Goal: Browse casually

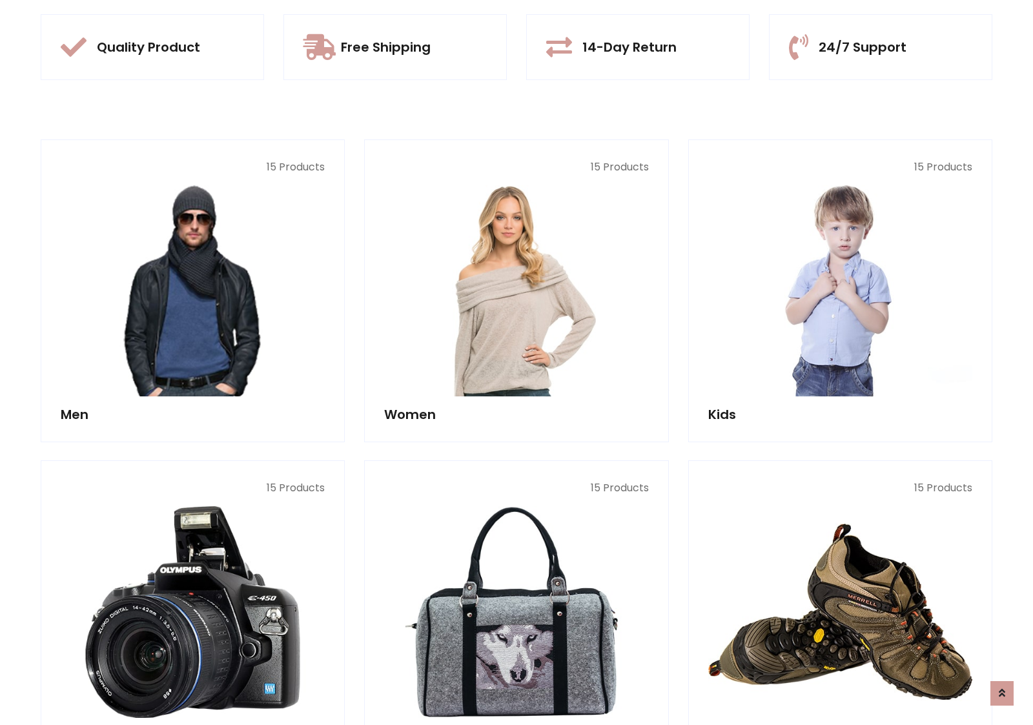
scroll to position [1215, 0]
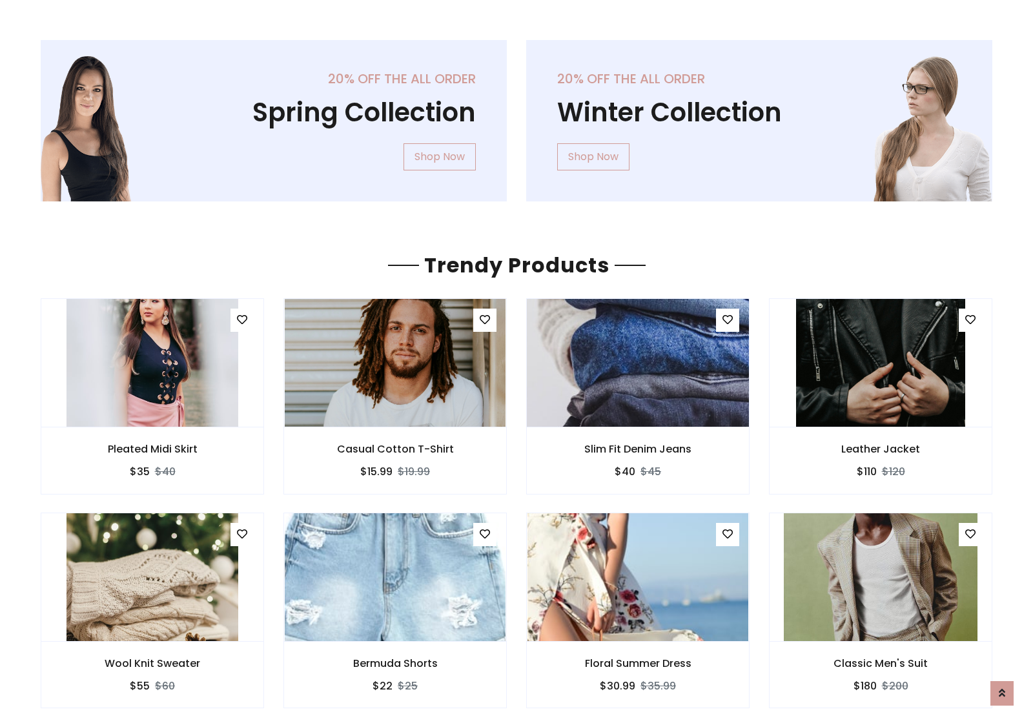
click at [638, 362] on img at bounding box center [637, 363] width 265 height 310
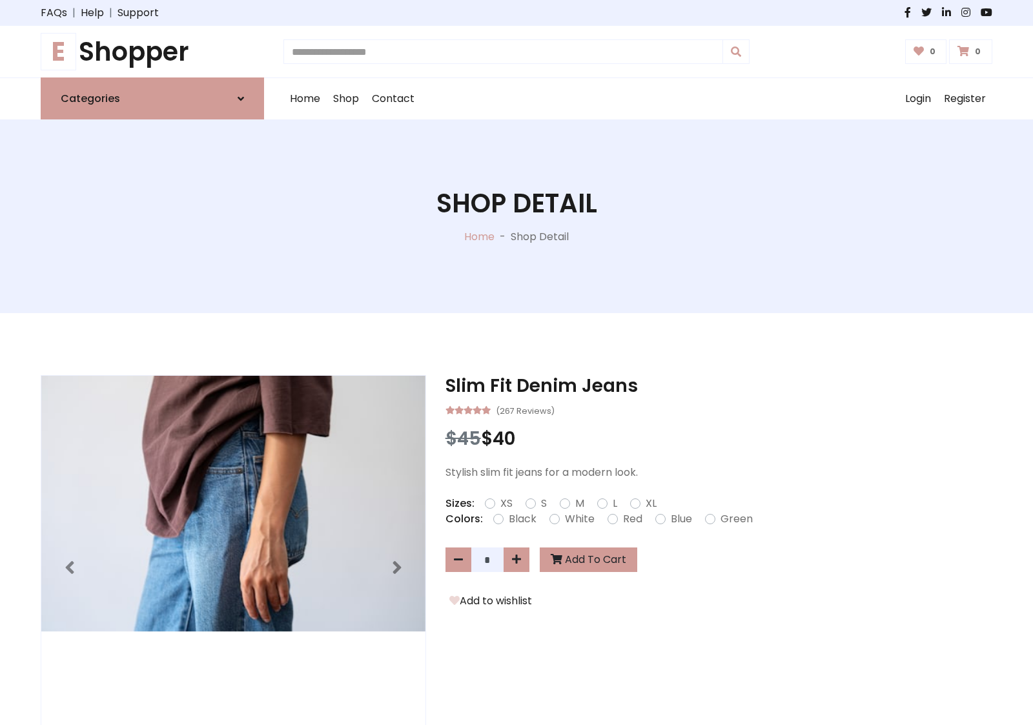
click at [152, 52] on h1 "E Shopper" at bounding box center [152, 51] width 223 height 31
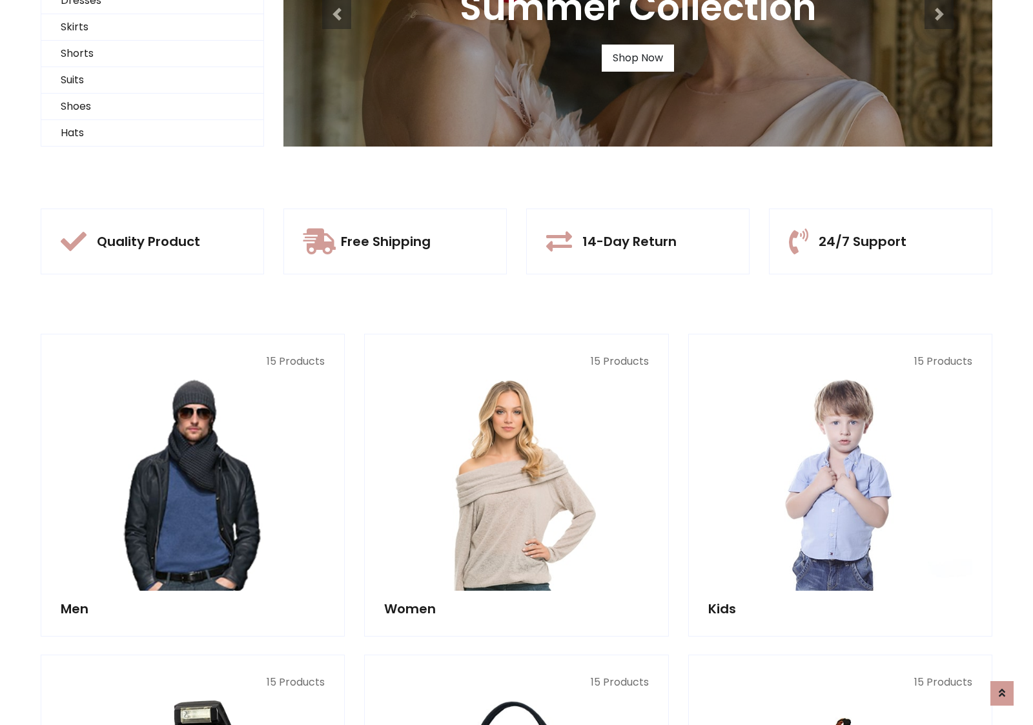
scroll to position [125, 0]
